Goal: Check status

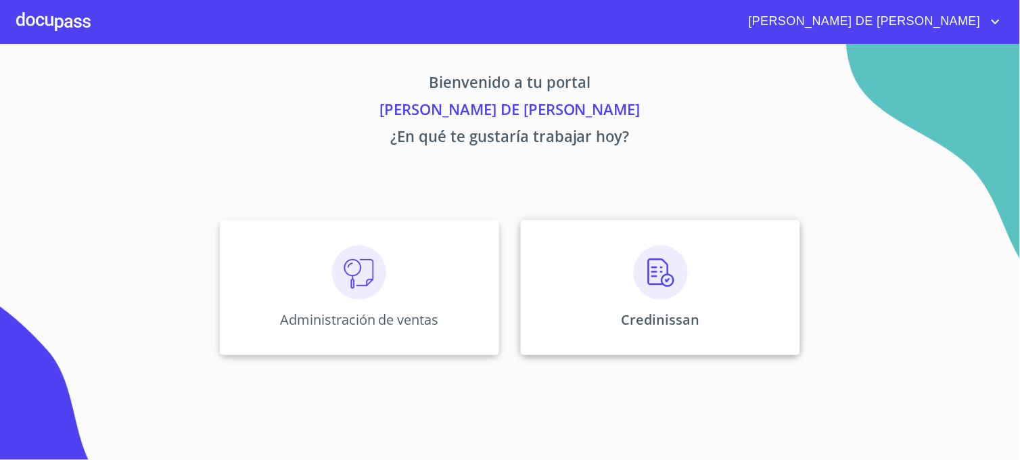
click at [563, 319] on div "Credinissan" at bounding box center [660, 287] width 279 height 135
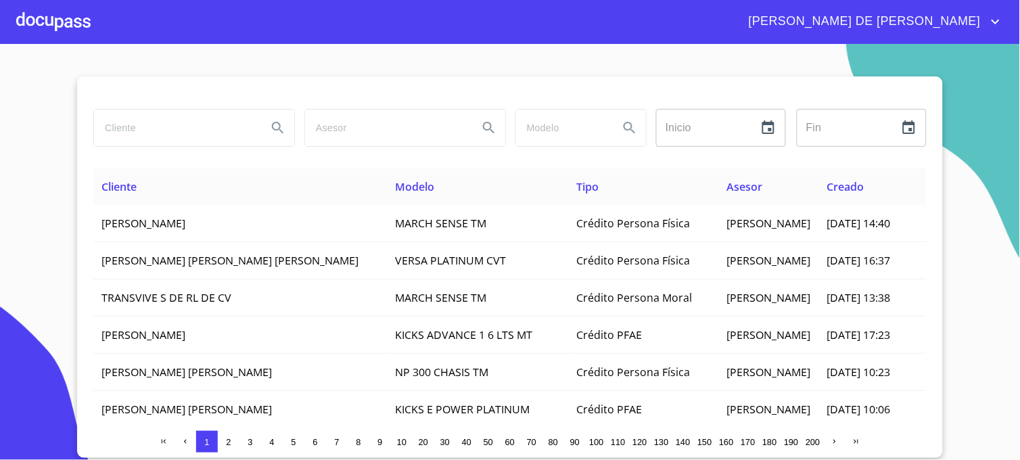
click at [178, 129] on input "search" at bounding box center [175, 128] width 162 height 37
type input "[PERSON_NAME] [PERSON_NAME]"
click at [274, 123] on icon "Search" at bounding box center [278, 128] width 12 height 12
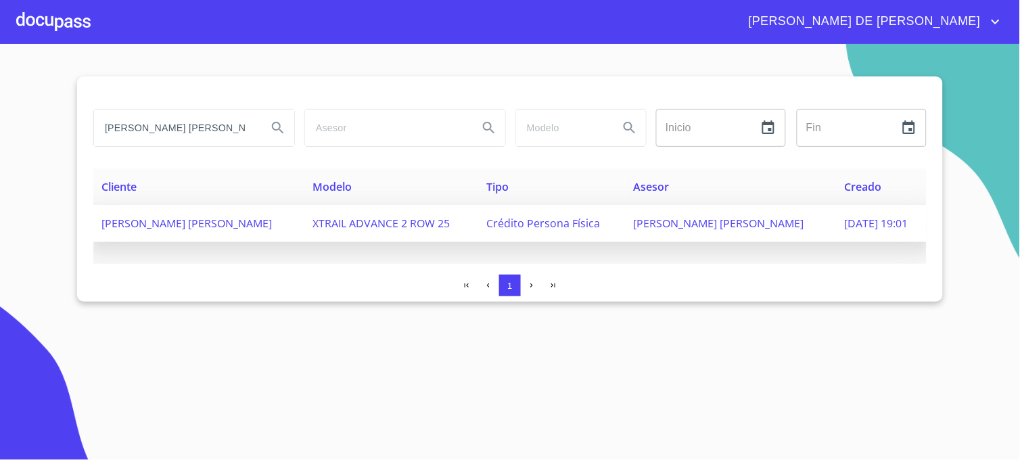
click at [690, 223] on span "[PERSON_NAME] [PERSON_NAME]" at bounding box center [718, 223] width 170 height 15
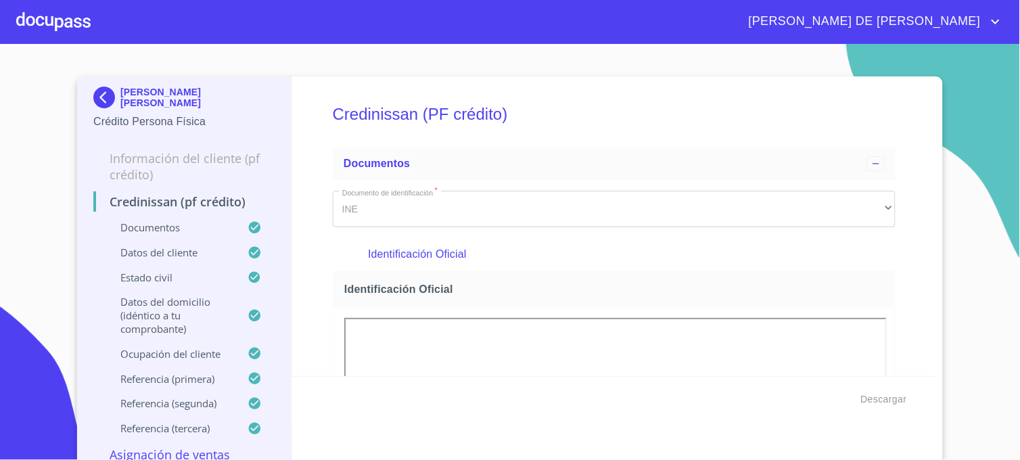
click at [93, 102] on img at bounding box center [106, 98] width 27 height 22
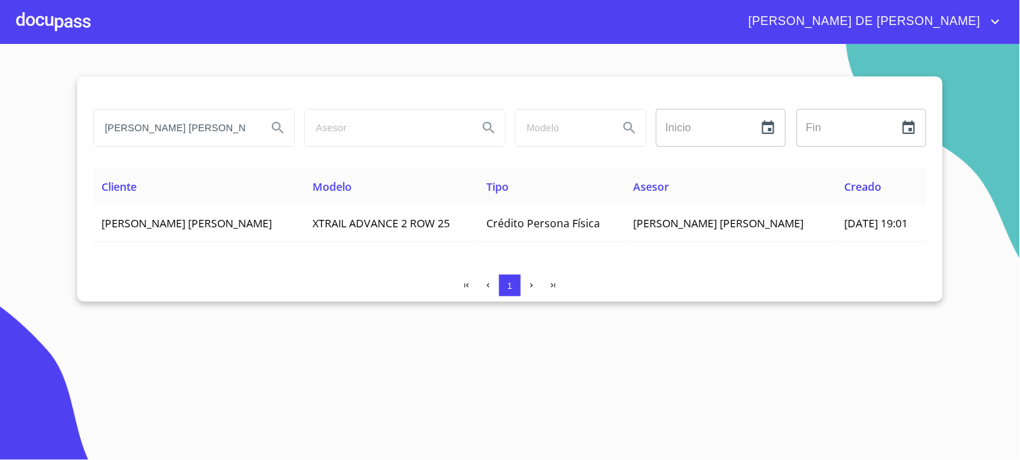
drag, startPoint x: 197, startPoint y: 133, endPoint x: 49, endPoint y: 147, distance: 148.2
click at [49, 147] on section "[PERSON_NAME] [PERSON_NAME] Inicio ​ Fin ​ Cliente Modelo Tipo Asesor Creado [P…" at bounding box center [510, 252] width 1020 height 416
type input "J"
type input "[PERSON_NAME]"
click at [285, 130] on icon "Search" at bounding box center [278, 128] width 16 height 16
